Goal: Information Seeking & Learning: Learn about a topic

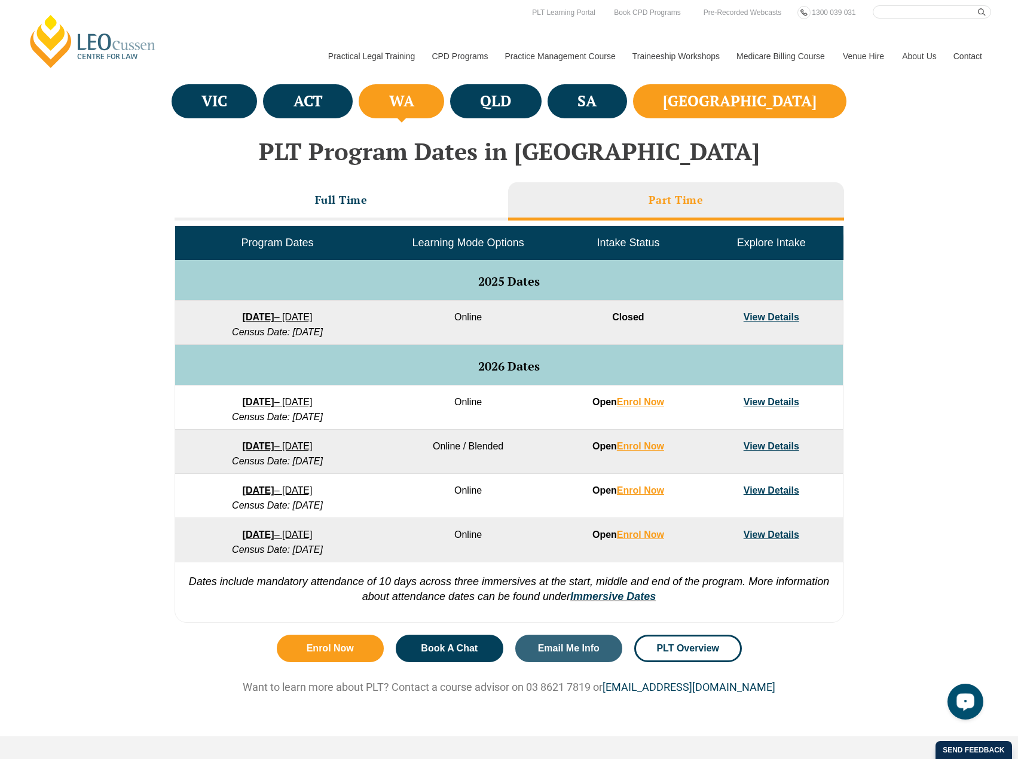
click at [754, 105] on li "NSW" at bounding box center [740, 101] width 214 height 34
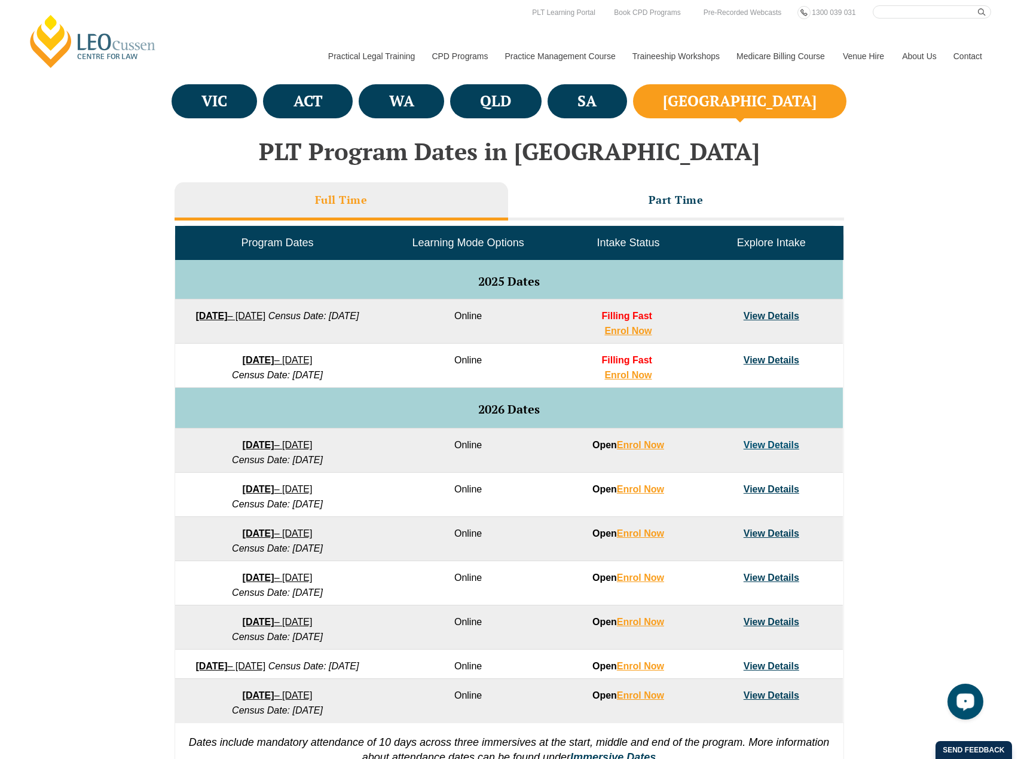
click at [885, 329] on div "VIC ACT WA QLD SA NSW PLT Program Dates in Victoria Full Time Part Time Program…" at bounding box center [509, 435] width 1018 height 708
click at [674, 196] on h3 "Part Time" at bounding box center [675, 200] width 55 height 14
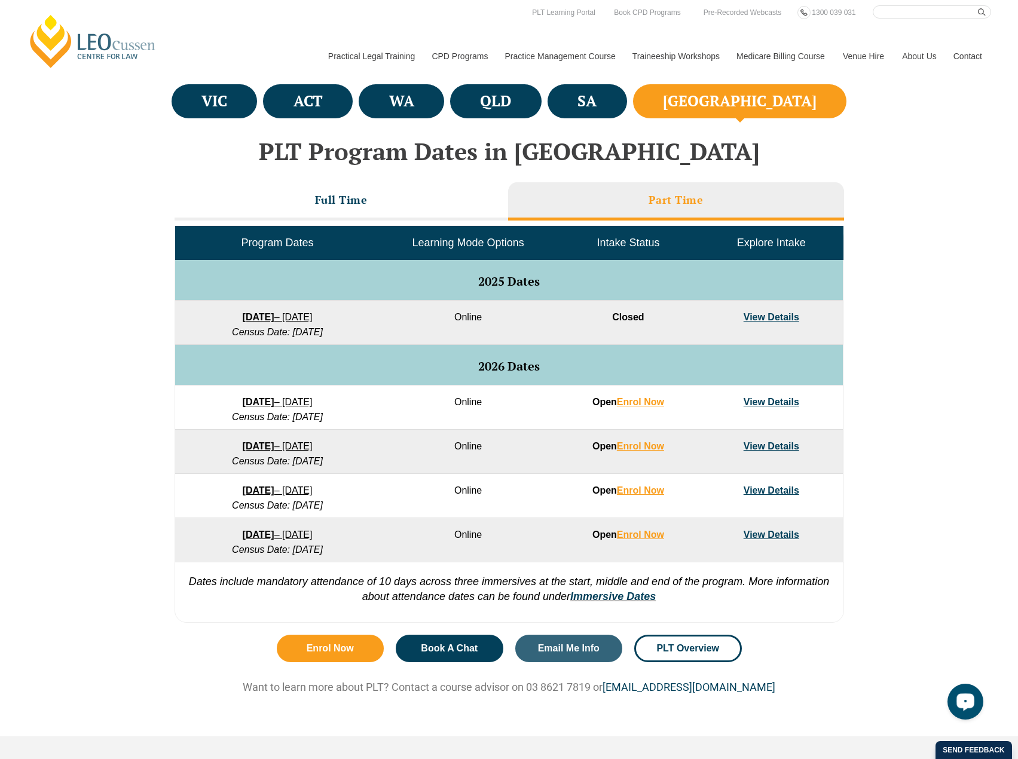
click at [907, 306] on div "VIC ACT WA QLD SA NSW PLT Program Dates in Victoria Full Time Part Time Program…" at bounding box center [509, 354] width 1018 height 547
click at [880, 488] on div "VIC ACT WA QLD SA NSW PLT Program Dates in Victoria Full Time Part Time Program…" at bounding box center [509, 354] width 1018 height 547
click at [887, 463] on div "VIC ACT WA QLD SA NSW PLT Program Dates in Victoria Full Time Part Time Program…" at bounding box center [509, 354] width 1018 height 547
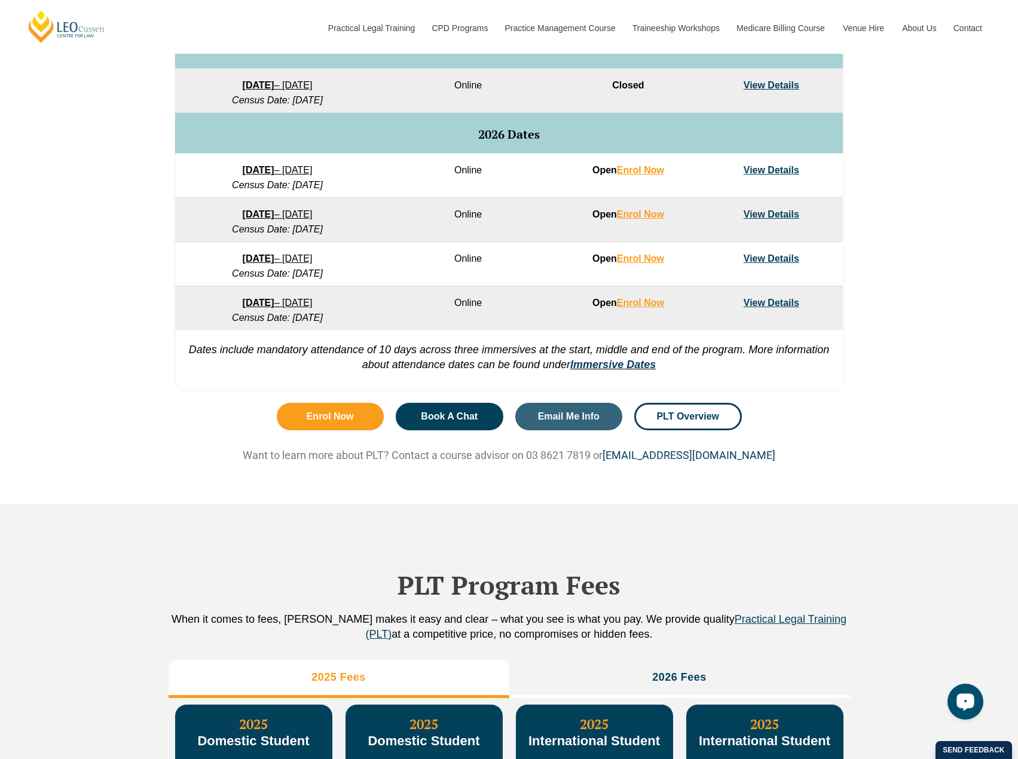
scroll to position [418, 0]
